Goal: Transaction & Acquisition: Obtain resource

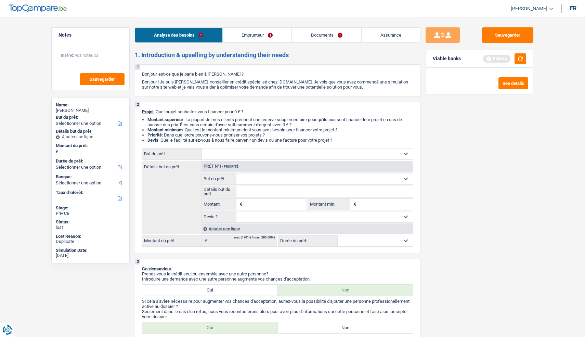
select select "privateEmployee"
select select "netSalary"
select select "mealVouchers"
select select "ownerWithMortgage"
select select "mortgage"
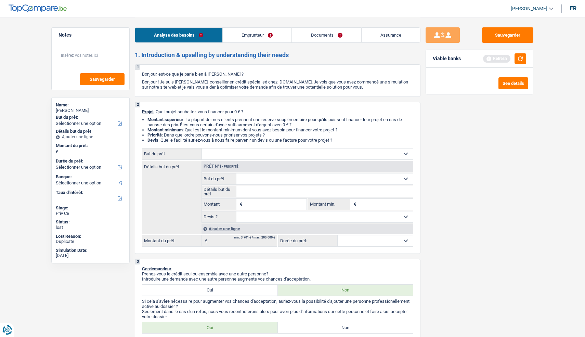
select select "240"
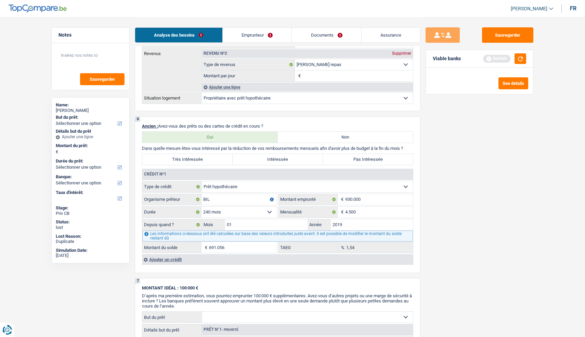
scroll to position [445, 0]
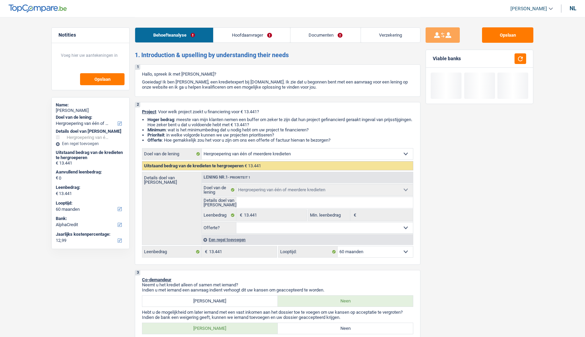
select select "refinancing"
select select "60"
select select "alphacredit"
select select "refinancing"
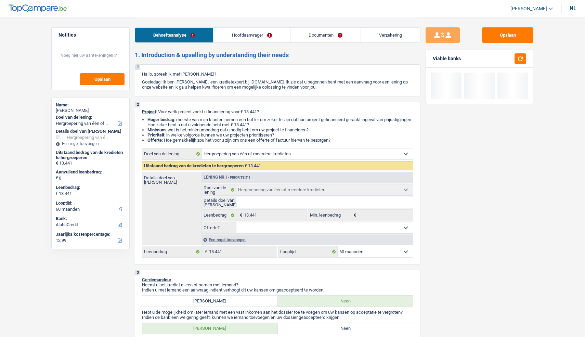
select select "refinancing"
select select "60"
select select "privateEmployee"
select select "netSalary"
select select "mealVouchers"
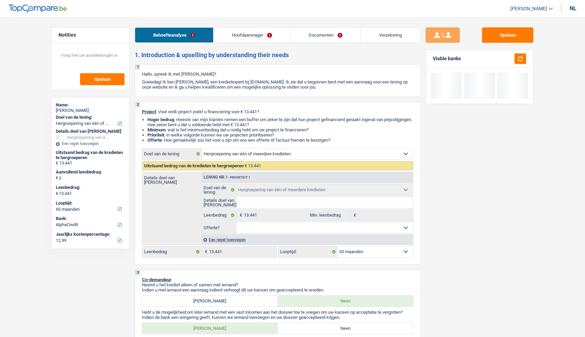
select select "rents"
select select "renovationLoan"
select select "60"
select select "renovationLoan"
select select "30"
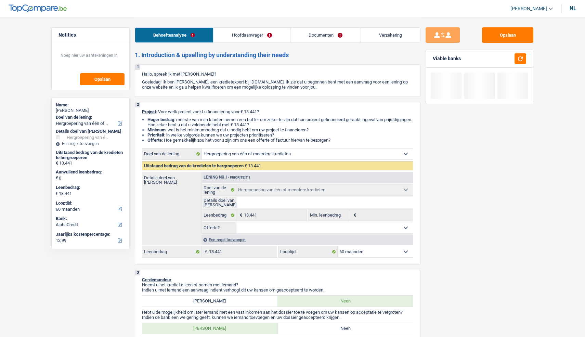
select select "cardOrCredit"
select select "refinancing"
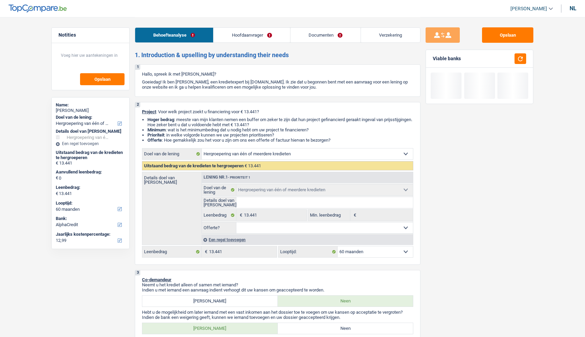
select select "60"
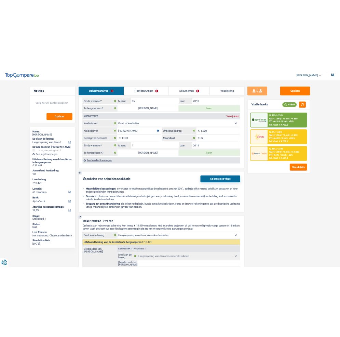
scroll to position [911, 0]
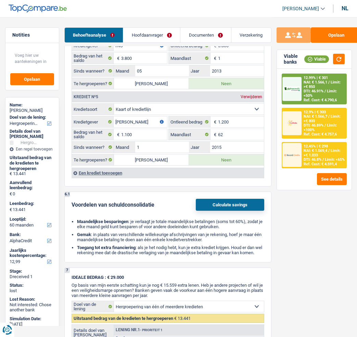
click at [240, 211] on button "Calculate savings" at bounding box center [230, 205] width 68 height 12
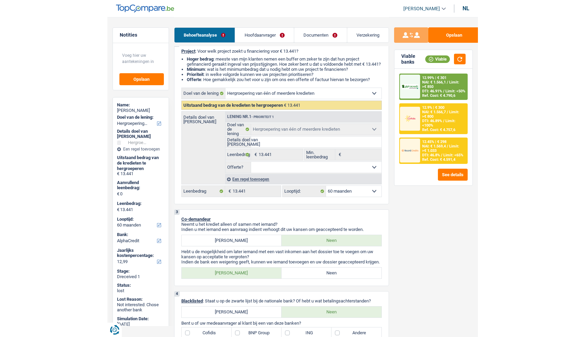
scroll to position [75, 0]
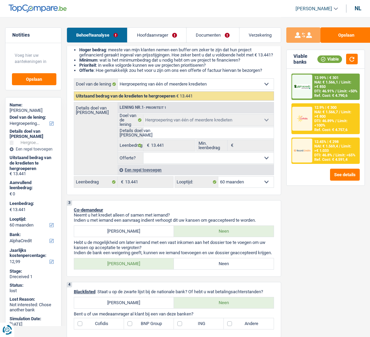
click at [206, 135] on input "Details doel van lening" at bounding box center [209, 132] width 130 height 11
click at [349, 265] on div "Opslaan Viable banks Viable 12.99% | € 301 NAI: € 1.566,1 / Limit: >€ 850 DTI: …" at bounding box center [326, 176] width 89 height 299
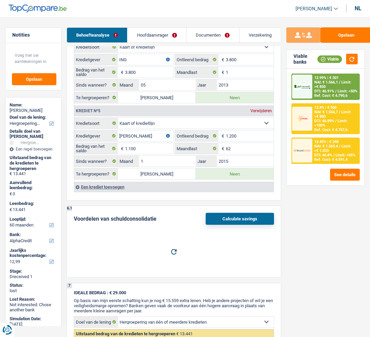
scroll to position [891, 0]
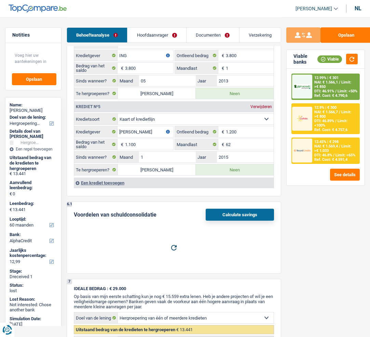
click at [231, 221] on button "Calculate savings" at bounding box center [240, 215] width 68 height 12
click at [242, 221] on button "Calculate savings" at bounding box center [240, 215] width 68 height 12
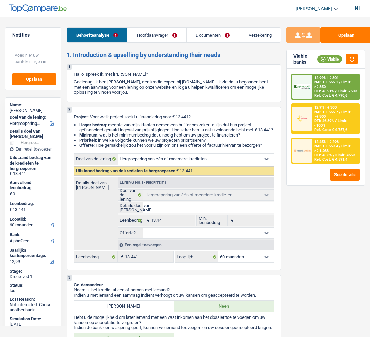
select select "refinancing"
select select "60"
select select "alphacredit"
select select "refinancing"
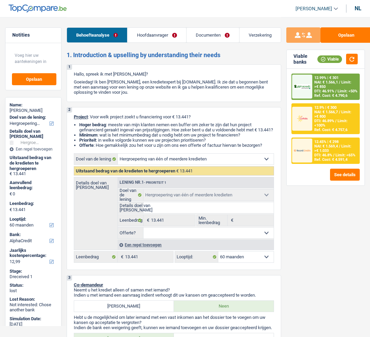
select select "refinancing"
select select "60"
select select "privateEmployee"
select select "netSalary"
select select "mealVouchers"
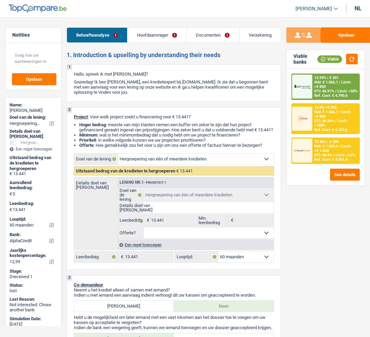
select select "rents"
select select "renovationLoan"
select select "60"
select select "renovationLoan"
select select "30"
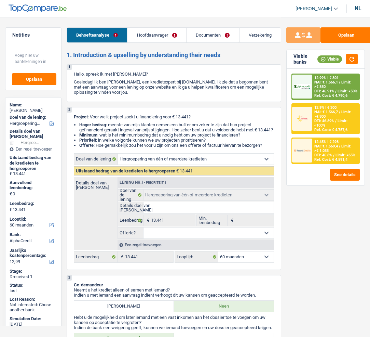
select select "cardOrCredit"
select select "refinancing"
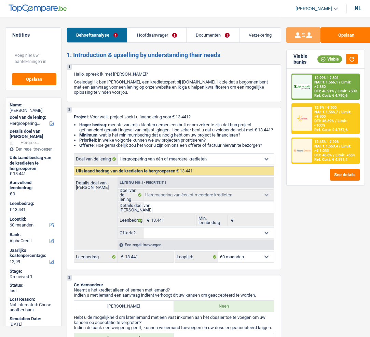
select select "60"
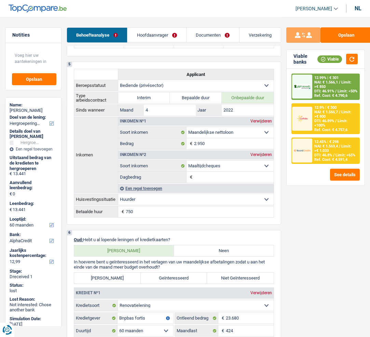
scroll to position [344, 0]
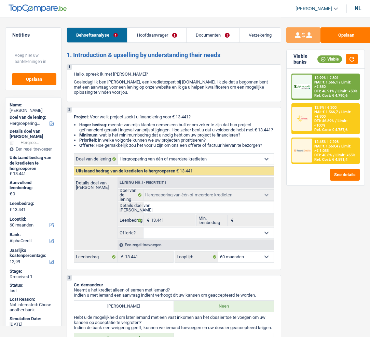
select select "refinancing"
select select "60"
select select "alphacredit"
select select "refinancing"
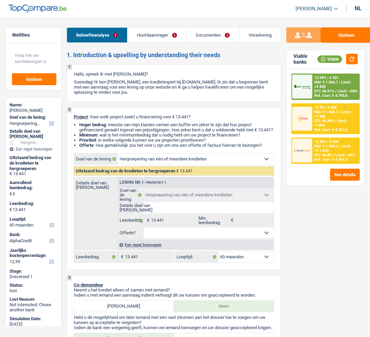
select select "refinancing"
select select "60"
select select "privateEmployee"
select select "netSalary"
select select "mealVouchers"
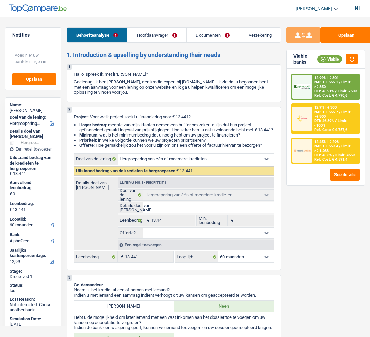
select select "rents"
select select "renovationLoan"
select select "60"
select select "renovationLoan"
select select "30"
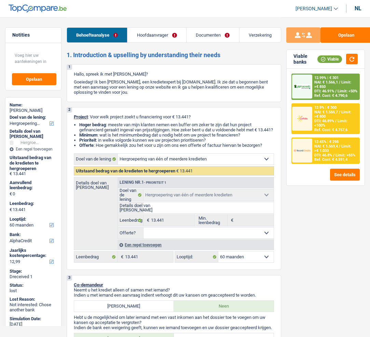
select select "cardOrCredit"
select select "refinancing"
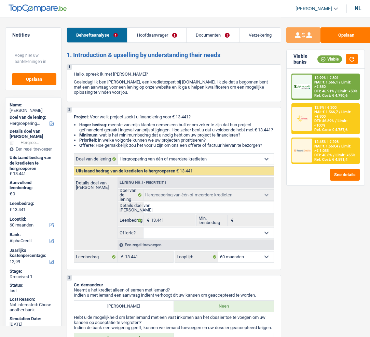
select select "60"
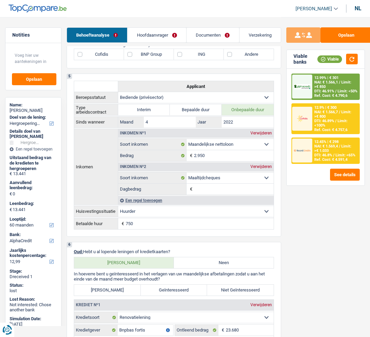
click at [358, 5] on div "nl" at bounding box center [358, 8] width 7 height 6
select select "mealVouchers"
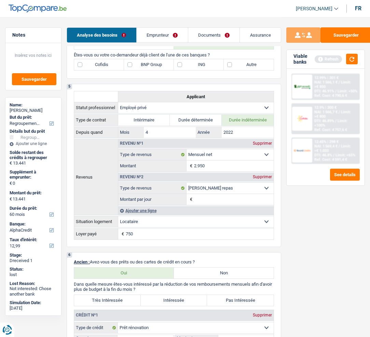
click at [231, 205] on input "Montant par jour" at bounding box center [234, 199] width 80 height 11
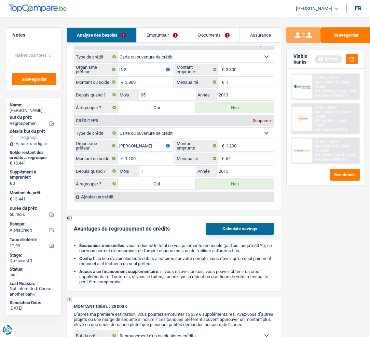
scroll to position [897, 0]
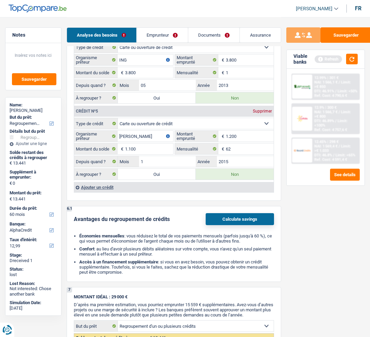
type input "1,0"
click at [249, 225] on button "Calculate savings" at bounding box center [240, 219] width 68 height 12
